Goal: Task Accomplishment & Management: Manage account settings

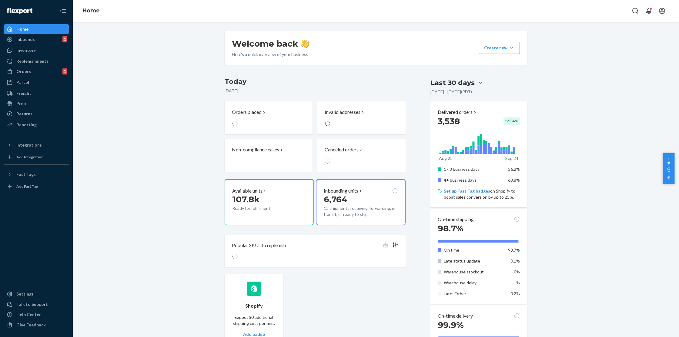
drag, startPoint x: 14, startPoint y: 48, endPoint x: 75, endPoint y: 50, distance: 60.9
click at [14, 48] on div at bounding box center [12, 50] width 10 height 6
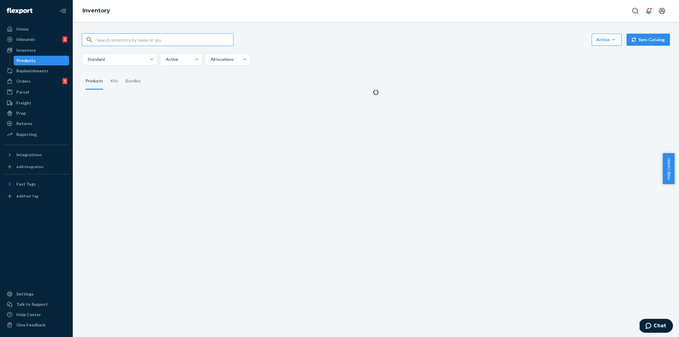
click at [144, 43] on input "text" at bounding box center [165, 40] width 136 height 12
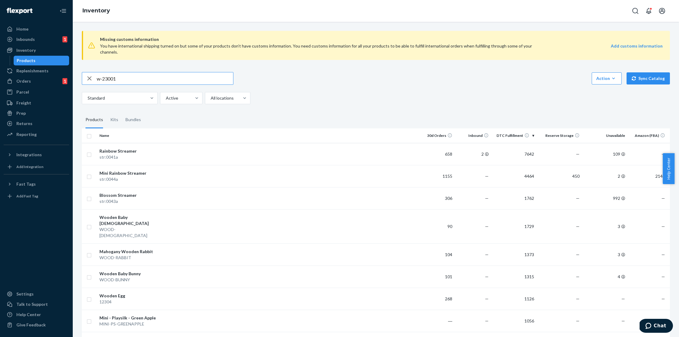
type input "w-23001"
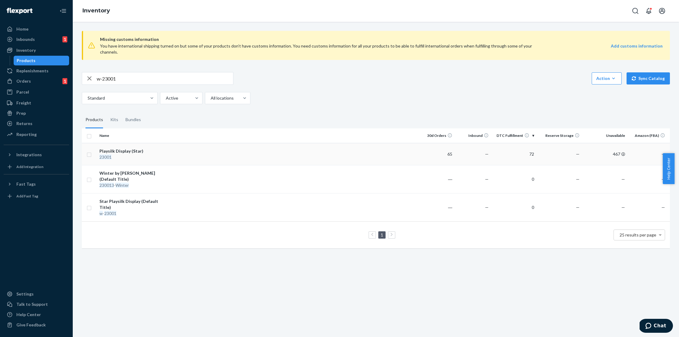
click at [137, 148] on div "Playsilk Display (Star)" at bounding box center [130, 151] width 63 height 6
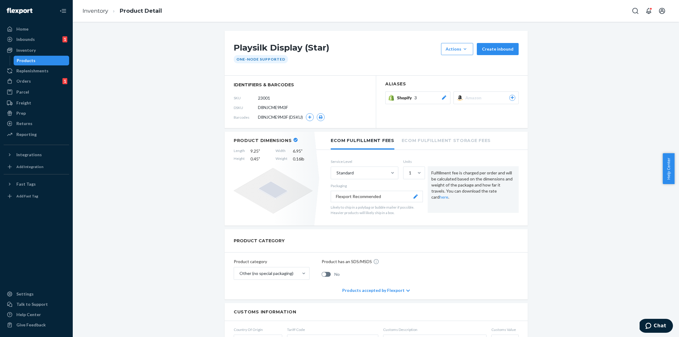
click at [402, 98] on span "Shopify" at bounding box center [405, 98] width 17 height 6
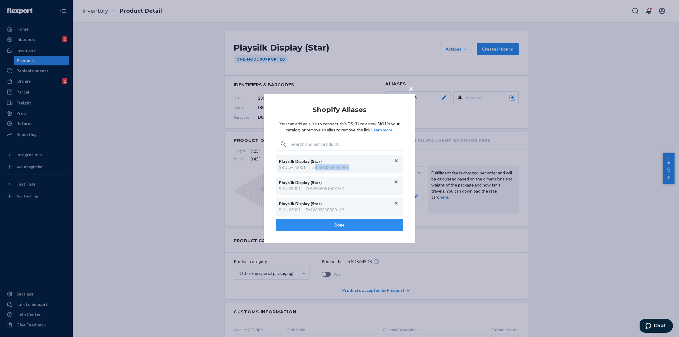
drag, startPoint x: 352, startPoint y: 167, endPoint x: 317, endPoint y: 170, distance: 35.8
click at [317, 170] on div "SKU : w-23001 ID : 42268262858908" at bounding box center [339, 168] width 121 height 6
copy div "42268262858908"
click at [395, 160] on button "Unlink" at bounding box center [396, 160] width 9 height 9
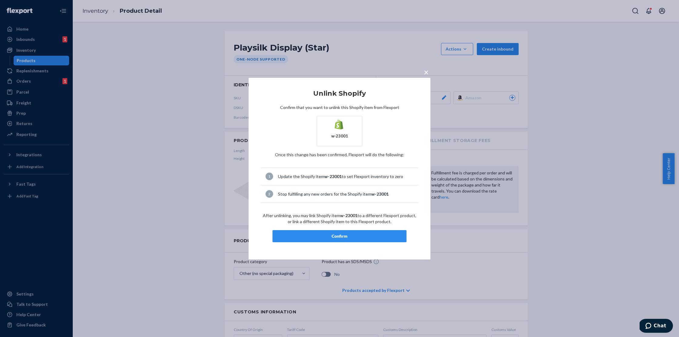
click at [347, 235] on div "Confirm" at bounding box center [340, 236] width 124 height 6
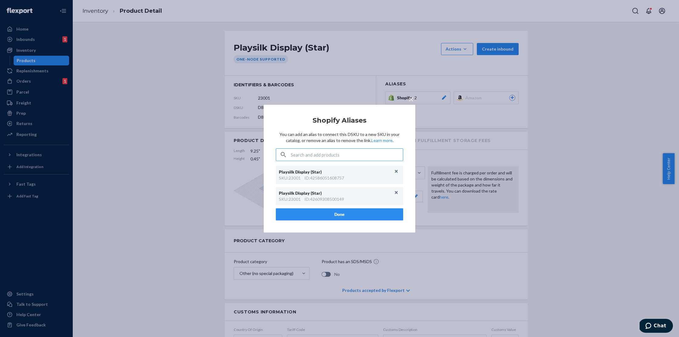
click at [166, 47] on div "× Shopify Aliases You can add an alias to connect this DSKU to a new SKU in you…" at bounding box center [339, 168] width 679 height 337
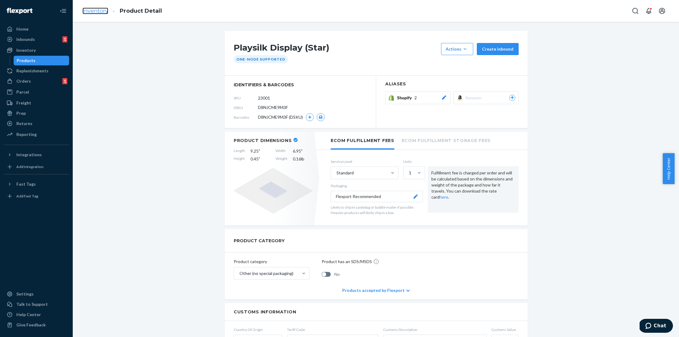
click at [95, 14] on link "Inventory" at bounding box center [95, 11] width 26 height 7
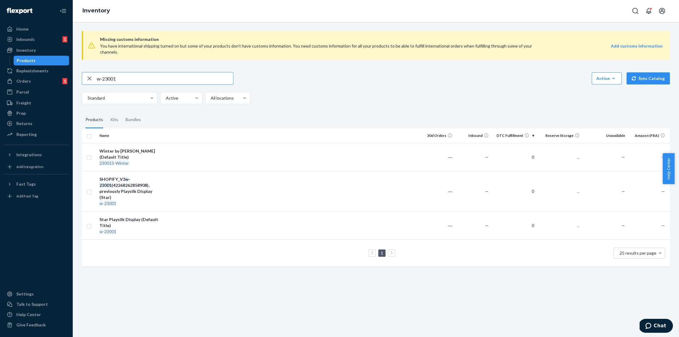
drag, startPoint x: 128, startPoint y: 70, endPoint x: 85, endPoint y: 71, distance: 42.7
click at [85, 72] on div "w-23001" at bounding box center [157, 78] width 151 height 12
type input "w-3023002"
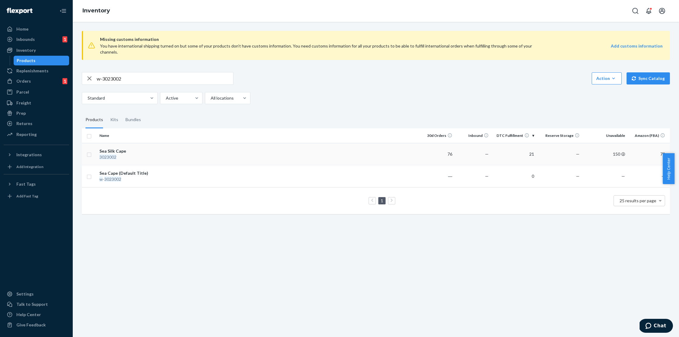
click at [146, 143] on td "Sea Silk Cape 3023002" at bounding box center [131, 154] width 68 height 22
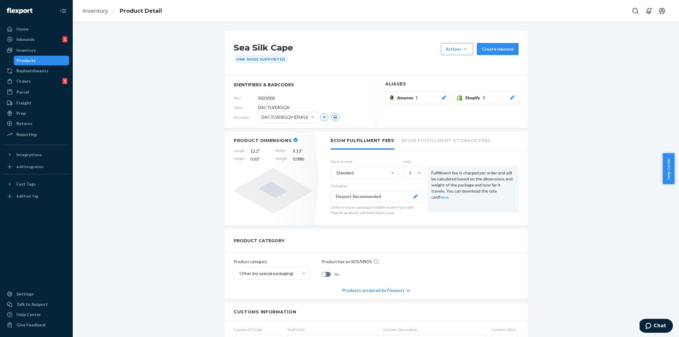
click at [465, 98] on span "Shopify" at bounding box center [473, 98] width 17 height 6
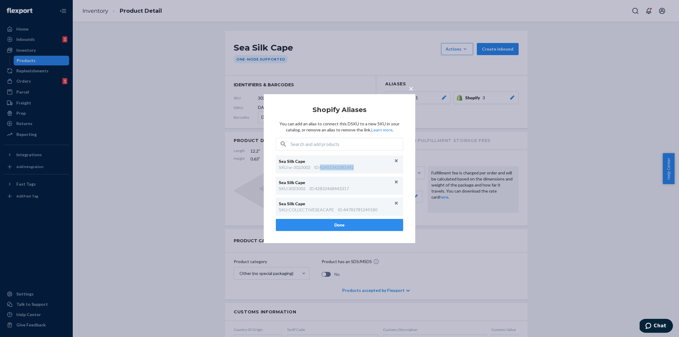
drag, startPoint x: 358, startPoint y: 168, endPoint x: 321, endPoint y: 168, distance: 37.6
click at [321, 168] on div "SKU : w-3023002 ID : 42451542081692" at bounding box center [339, 168] width 121 height 6
copy div "42451542081692"
click at [395, 162] on button "Unlink" at bounding box center [396, 160] width 9 height 9
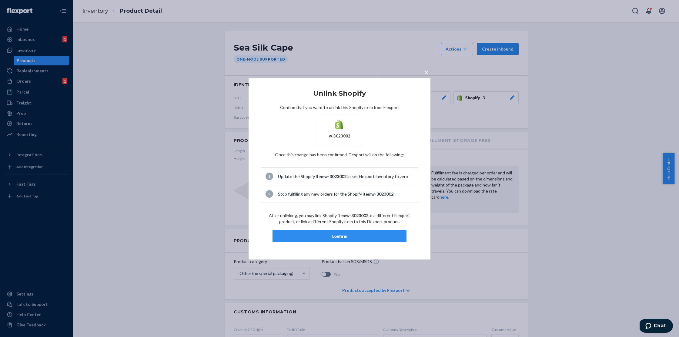
click at [347, 239] on div "Confirm" at bounding box center [340, 236] width 124 height 6
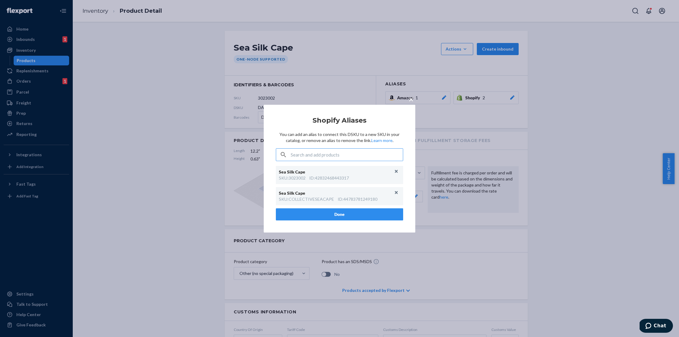
click at [208, 39] on div "× Shopify Aliases You can add an alias to connect this DSKU to a new SKU in you…" at bounding box center [339, 168] width 679 height 337
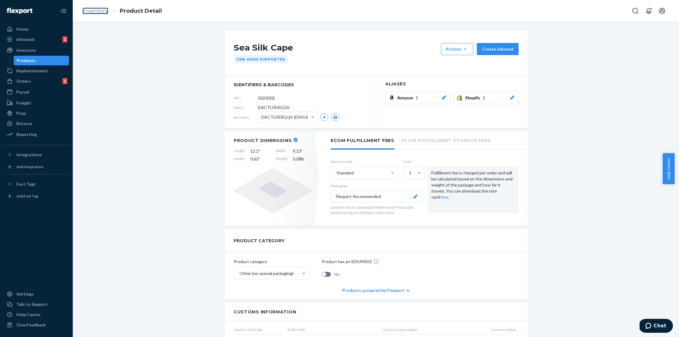
click at [95, 13] on link "Inventory" at bounding box center [95, 11] width 26 height 7
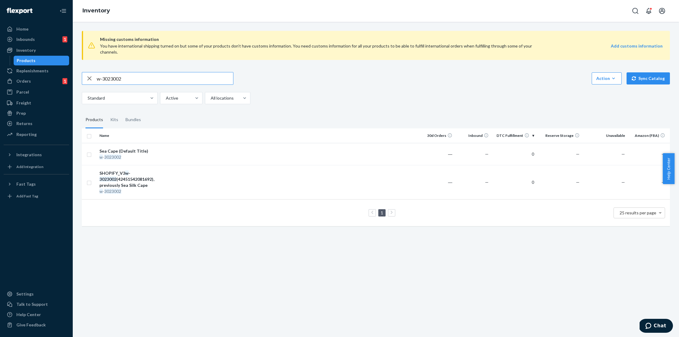
drag, startPoint x: 150, startPoint y: 71, endPoint x: 95, endPoint y: 68, distance: 54.9
click at [95, 72] on div "w-3023002" at bounding box center [157, 78] width 151 height 12
type input "w-225033"
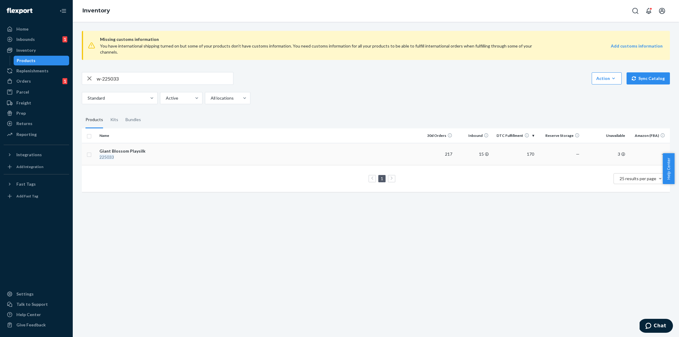
click at [138, 154] on div "225033" at bounding box center [130, 157] width 63 height 6
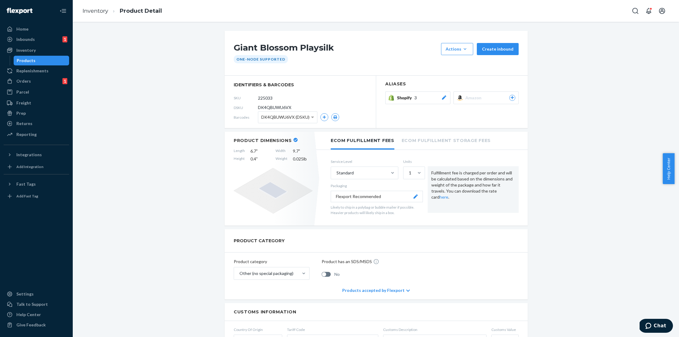
click at [409, 101] on button "Shopify 3" at bounding box center [417, 97] width 65 height 13
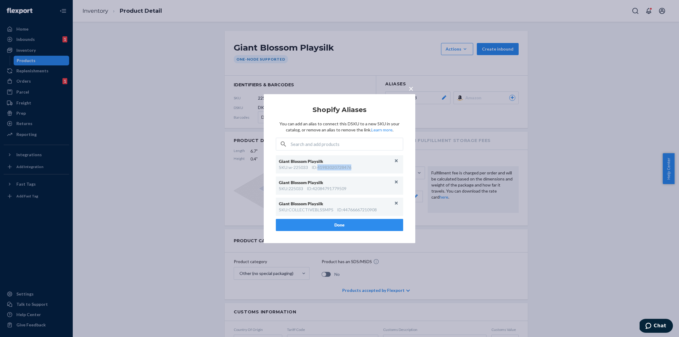
drag, startPoint x: 361, startPoint y: 166, endPoint x: 318, endPoint y: 166, distance: 43.0
click at [318, 166] on div "SKU : w-225033 ID : 41983020728476" at bounding box center [339, 168] width 121 height 6
copy div "41983020728476"
click at [398, 161] on button "Unlink" at bounding box center [396, 160] width 9 height 9
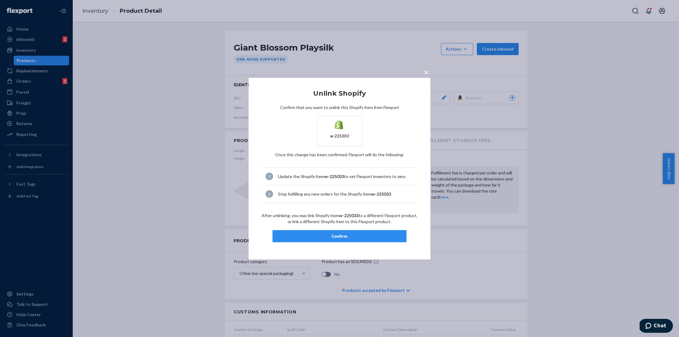
click at [332, 233] on button "Confirm" at bounding box center [339, 236] width 134 height 12
